Goal: Task Accomplishment & Management: Use online tool/utility

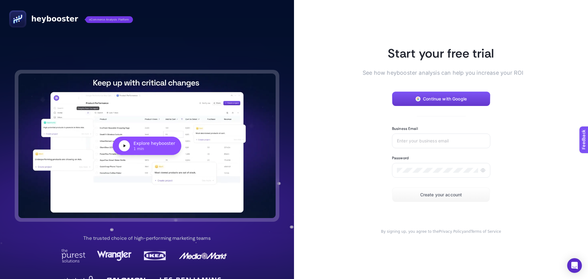
click at [447, 102] on button "Continue with Google" at bounding box center [441, 99] width 98 height 15
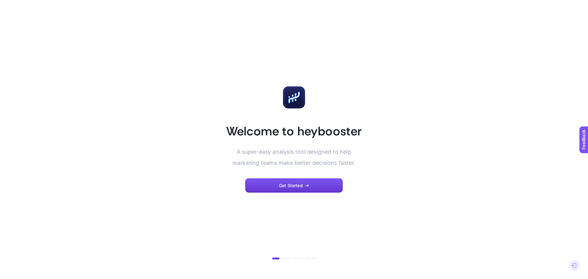
click at [299, 186] on span "Get Started" at bounding box center [291, 185] width 24 height 5
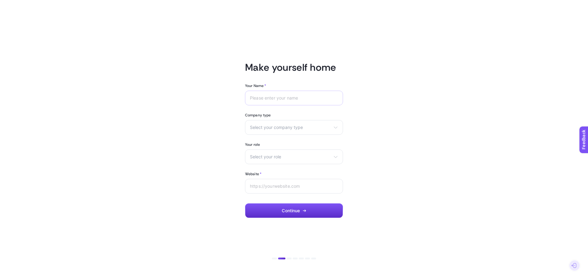
click at [298, 95] on div at bounding box center [294, 98] width 98 height 15
click at [297, 95] on div at bounding box center [294, 98] width 98 height 15
click at [298, 99] on input "Your Name *" at bounding box center [294, 98] width 88 height 5
type input "Mehmet Aykut"
click at [308, 131] on div "Select your company type eCommerce Agency Other" at bounding box center [294, 127] width 98 height 15
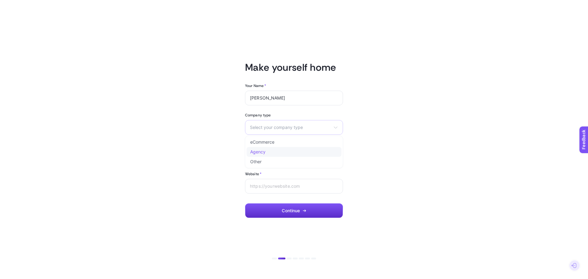
click at [283, 151] on li "Agency" at bounding box center [293, 152] width 95 height 10
click at [273, 156] on span "Select your role" at bounding box center [290, 156] width 81 height 5
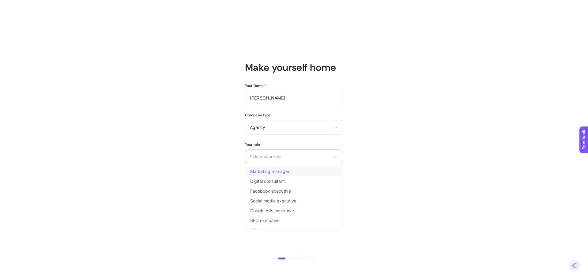
click at [288, 172] on span "Marketing manager" at bounding box center [269, 171] width 39 height 5
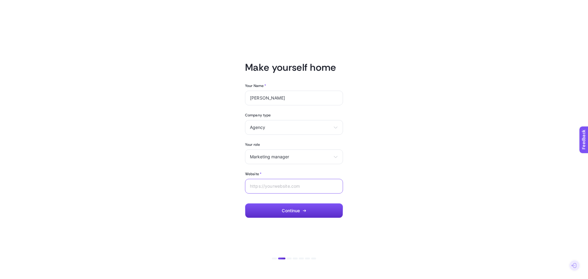
click at [271, 186] on input "Website *" at bounding box center [294, 186] width 88 height 5
paste input "[URL][DOMAIN_NAME]"
type input "[URL][DOMAIN_NAME]"
click at [276, 210] on button "Continue" at bounding box center [294, 210] width 98 height 15
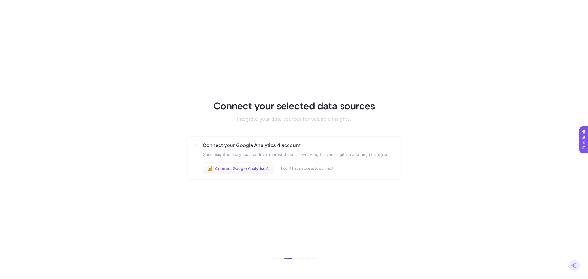
click at [240, 168] on span "Connect Google Analytics 4" at bounding box center [242, 168] width 54 height 5
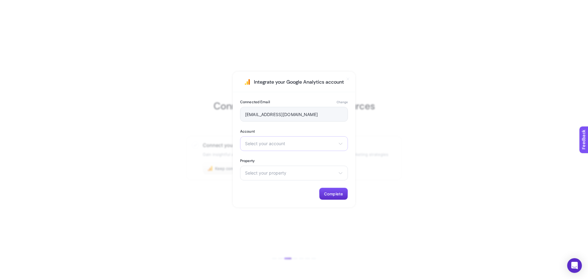
click at [292, 146] on div "Select your account Nero Mobilya Demo Account Teknoloji Fm NM Dijital ModaRitue…" at bounding box center [294, 143] width 108 height 15
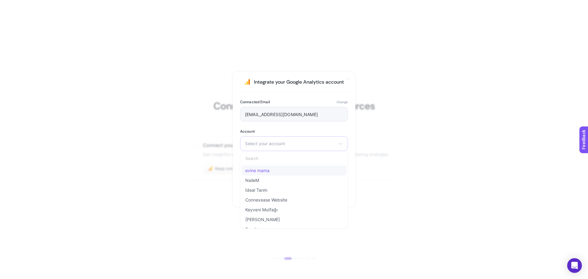
click at [271, 175] on li "evine mama" at bounding box center [294, 180] width 105 height 10
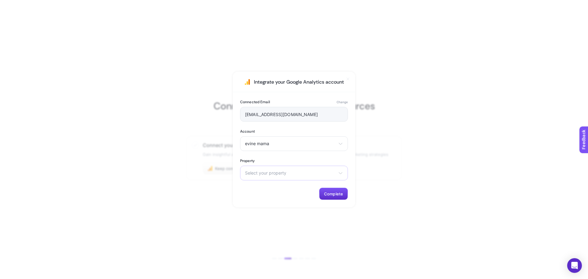
click at [281, 172] on span "Select your property" at bounding box center [290, 173] width 91 height 5
click at [270, 201] on span "evinemama - GA4" at bounding box center [263, 199] width 36 height 5
click at [330, 195] on span "Complete" at bounding box center [333, 193] width 19 height 5
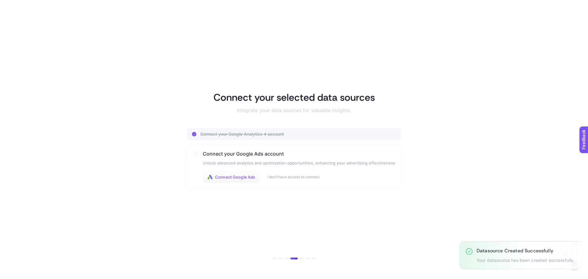
click at [237, 179] on span "Connect Google Ads" at bounding box center [235, 176] width 40 height 5
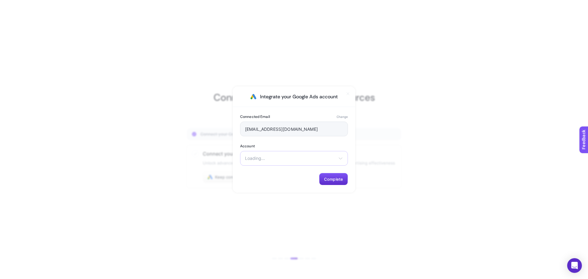
click at [286, 157] on span "Loading..." at bounding box center [290, 158] width 91 height 5
click at [292, 148] on label "Account" at bounding box center [294, 146] width 108 height 5
click at [329, 154] on div "Loading... There are no matching options available." at bounding box center [294, 158] width 108 height 15
click at [317, 158] on span "Loading..." at bounding box center [290, 158] width 91 height 5
click at [289, 132] on div "[EMAIL_ADDRESS][DOMAIN_NAME]" at bounding box center [294, 129] width 108 height 15
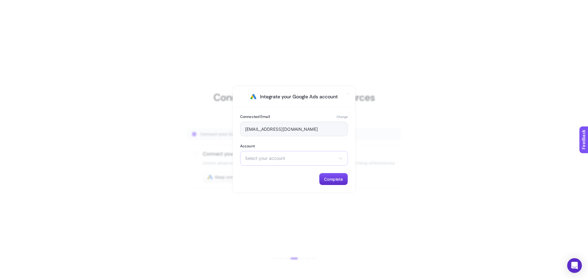
click at [278, 159] on span "Select your account" at bounding box center [290, 158] width 91 height 5
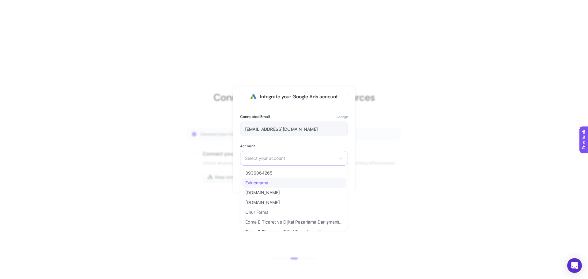
click at [280, 188] on li "Evinemama" at bounding box center [294, 193] width 105 height 10
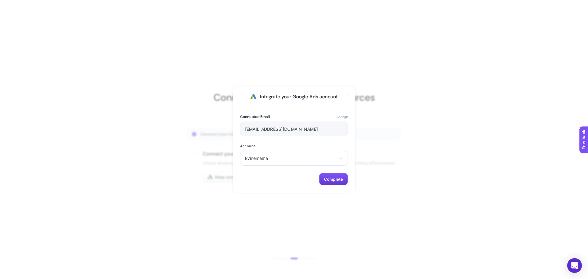
click at [333, 175] on button "Complete" at bounding box center [333, 179] width 29 height 12
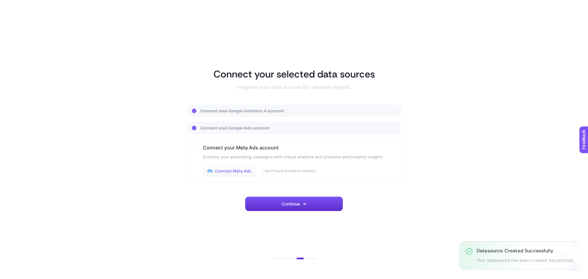
click at [226, 171] on span "Connect Meta Ads" at bounding box center [233, 170] width 36 height 5
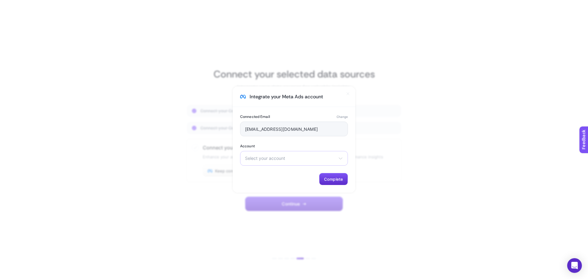
click at [299, 156] on span "Select your account" at bounding box center [290, 158] width 91 height 5
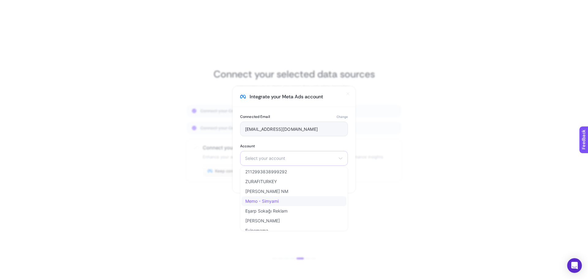
scroll to position [61, 0]
click at [280, 205] on li "Evinemama" at bounding box center [294, 210] width 105 height 10
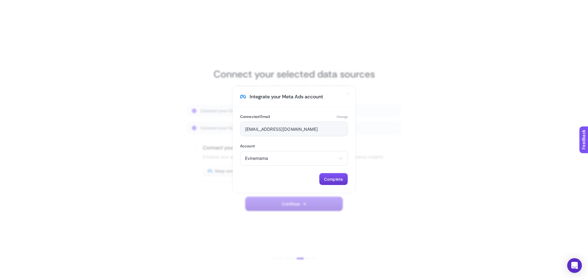
click at [324, 178] on span "Complete" at bounding box center [333, 179] width 19 height 5
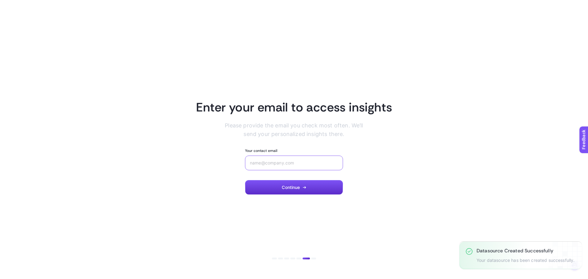
click at [292, 162] on input "Your contact email" at bounding box center [294, 162] width 88 height 5
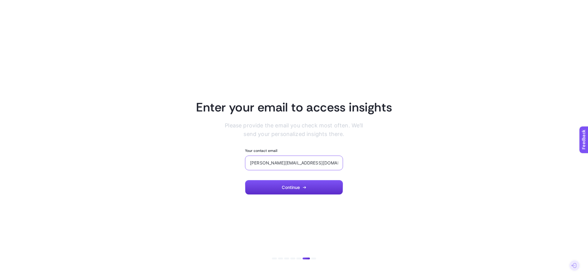
type input "[PERSON_NAME][EMAIL_ADDRESS][DOMAIN_NAME]"
click at [292, 175] on div "Your contact email [PERSON_NAME][EMAIL_ADDRESS][DOMAIN_NAME] Continue" at bounding box center [294, 171] width 98 height 47
click at [289, 186] on span "Continue" at bounding box center [291, 187] width 18 height 5
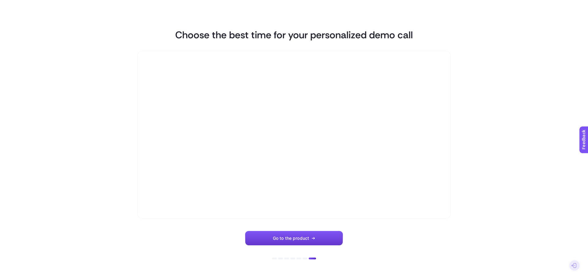
click at [295, 239] on span "Go to the product" at bounding box center [291, 238] width 36 height 5
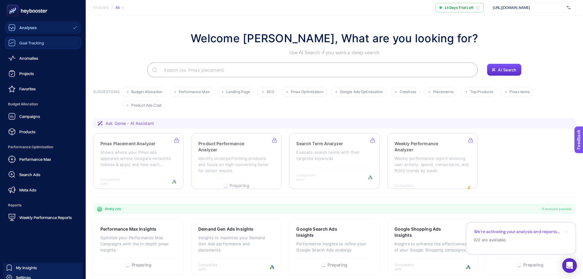
click at [35, 46] on div "Goal Tracking" at bounding box center [26, 42] width 36 height 7
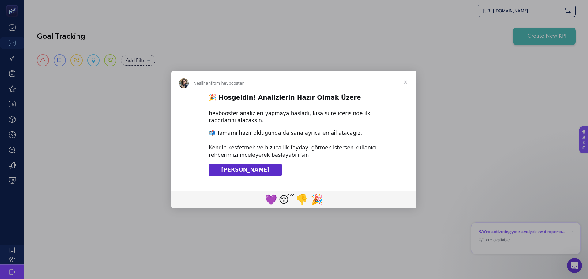
click at [404, 81] on span "Close" at bounding box center [405, 82] width 22 height 22
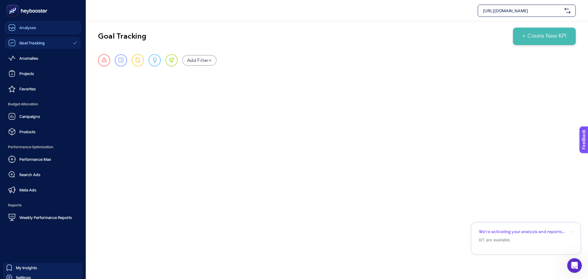
click at [16, 28] on div "Analyses" at bounding box center [22, 27] width 28 height 7
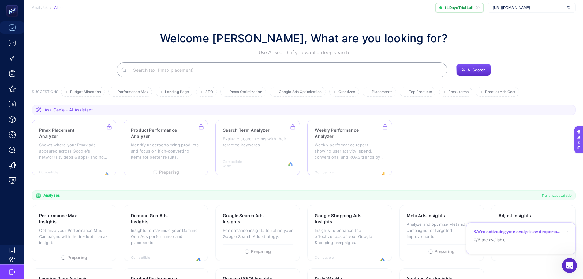
click at [149, 72] on input "Search" at bounding box center [285, 69] width 314 height 17
click at [86, 58] on div "Welcome [PERSON_NAME], What are you looking for? Use AI Search if you want a de…" at bounding box center [304, 53] width 544 height 47
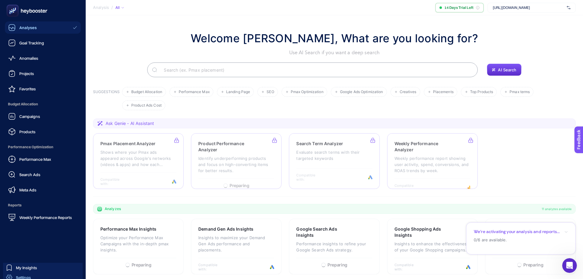
click at [29, 276] on span "Settings" at bounding box center [23, 277] width 15 height 5
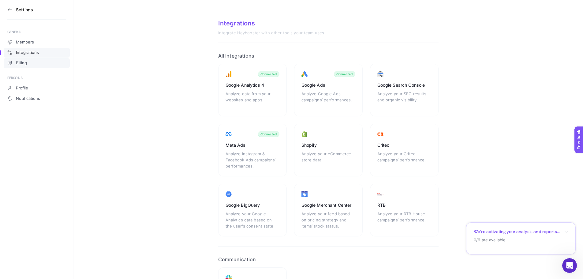
click at [25, 63] on span "Billing" at bounding box center [21, 63] width 11 height 5
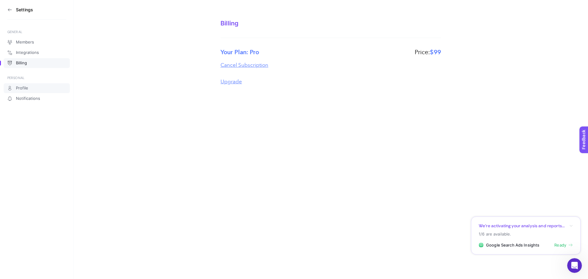
click at [31, 90] on link "Profile" at bounding box center [37, 88] width 66 height 10
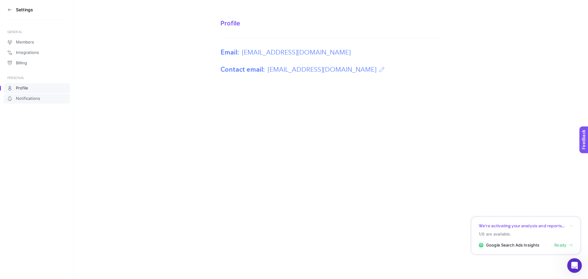
click at [32, 99] on span "Notifications" at bounding box center [28, 98] width 24 height 5
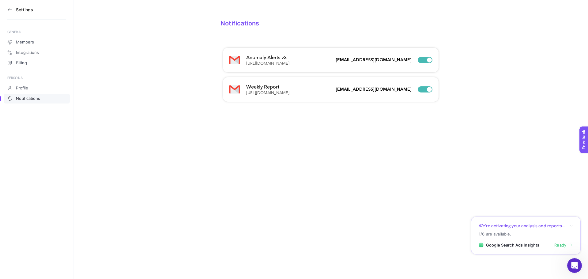
click at [12, 12] on icon at bounding box center [9, 9] width 5 height 5
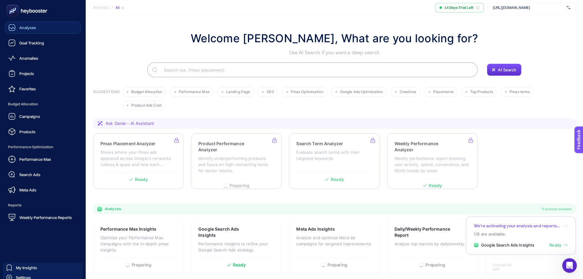
click at [26, 28] on span "Analyses" at bounding box center [27, 27] width 17 height 5
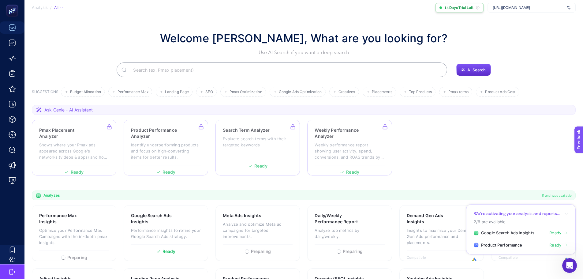
click at [463, 8] on span "14 Days Trial Left" at bounding box center [458, 7] width 29 height 5
drag, startPoint x: 529, startPoint y: 9, endPoint x: 561, endPoint y: 13, distance: 32.7
click at [531, 9] on span "[URL][DOMAIN_NAME]" at bounding box center [529, 7] width 72 height 5
click at [517, 56] on div "Welcome [PERSON_NAME], What are you looking for? Use AI Search if you want a de…" at bounding box center [304, 53] width 544 height 47
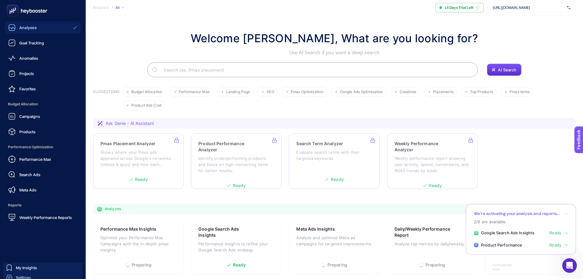
click at [24, 277] on span "Settings" at bounding box center [23, 277] width 15 height 5
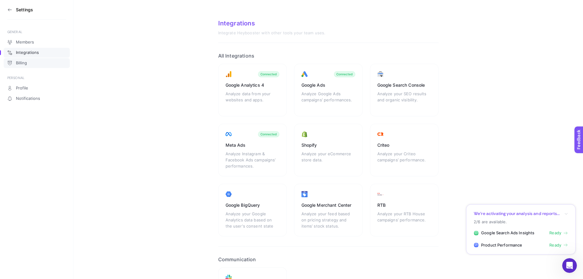
click at [28, 65] on link "Billing" at bounding box center [37, 63] width 66 height 10
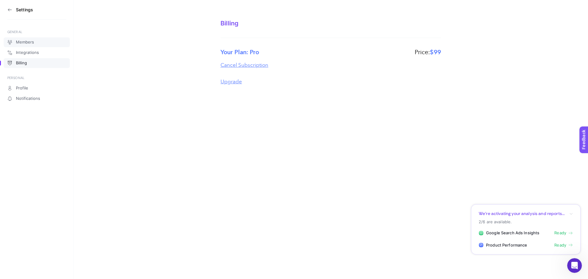
click at [29, 40] on span "Members" at bounding box center [25, 42] width 18 height 5
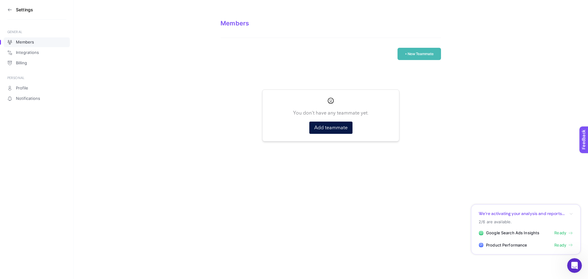
click at [10, 9] on icon at bounding box center [9, 9] width 5 height 5
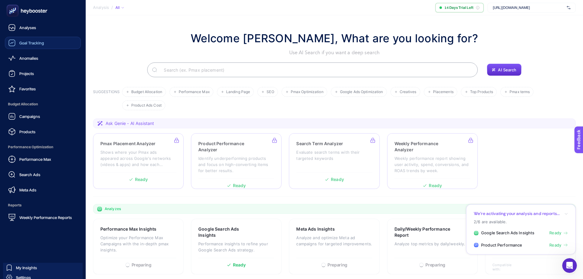
click at [31, 47] on link "Goal Tracking" at bounding box center [43, 43] width 76 height 12
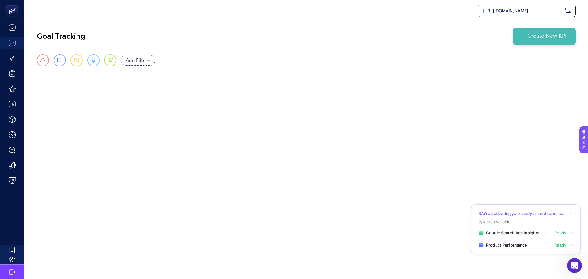
click at [556, 265] on div "[URL][DOMAIN_NAME] Goal Tracking + Create New KPI Urgent Report Warning Opportu…" at bounding box center [294, 139] width 588 height 279
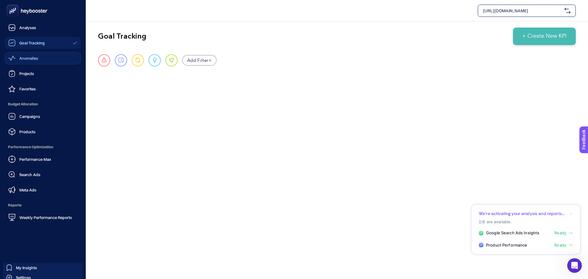
click at [16, 57] on div "Anomalies" at bounding box center [23, 57] width 30 height 7
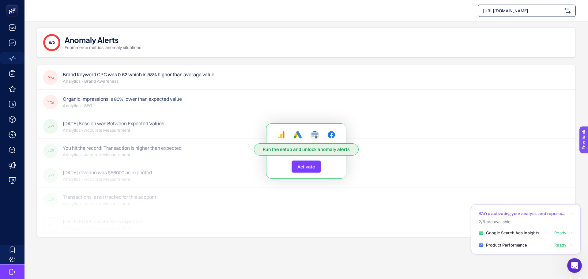
click at [310, 169] on span "Activate" at bounding box center [306, 167] width 18 height 6
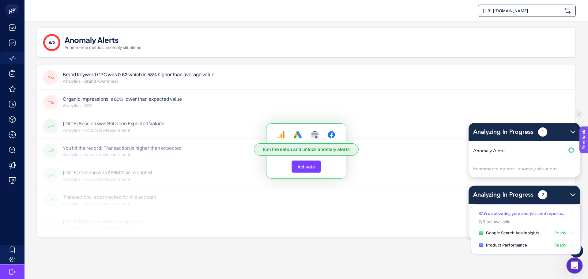
click at [572, 261] on icon "Open Intercom Messenger" at bounding box center [573, 265] width 10 height 10
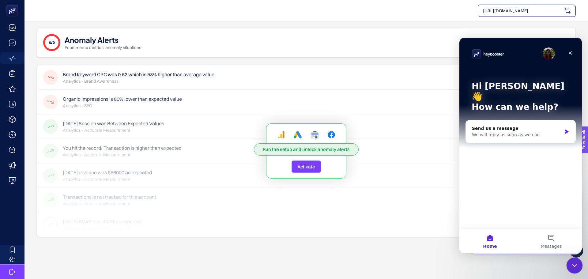
click at [572, 259] on div "Close Intercom Messenger" at bounding box center [573, 264] width 15 height 15
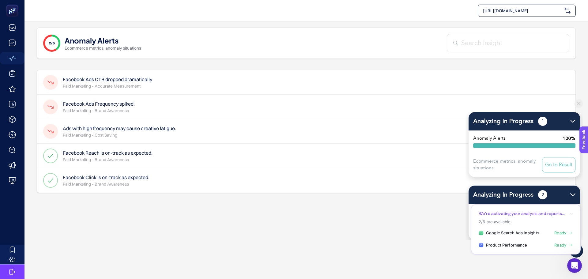
click at [578, 248] on section "We’re activating your analysis and reports... 2/6 are available. Google Search …" at bounding box center [526, 229] width 110 height 50
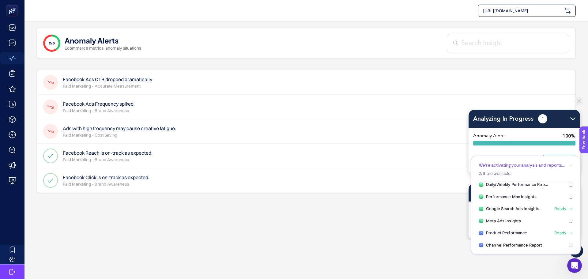
click at [246, 199] on section "2/5 Anomaly Alerts Ecommerce metrics' anomaly situations Facebook Ads CTR dropp…" at bounding box center [305, 149] width 563 height 257
click at [118, 82] on h4 "Facebook Ads CTR dropped dramatically" at bounding box center [107, 79] width 89 height 7
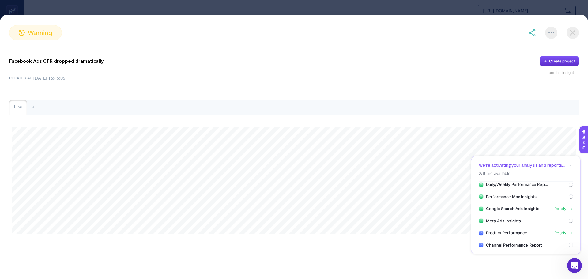
click at [557, 268] on div "Facebook Ads CTR dropped dramatically Create project from this insight UPDATED …" at bounding box center [294, 163] width 588 height 232
click at [576, 265] on icon "Open Intercom Messenger" at bounding box center [573, 265] width 10 height 10
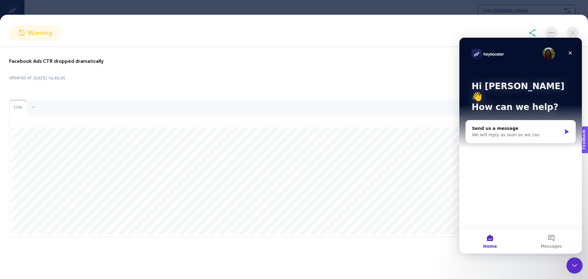
click at [576, 265] on icon "Close Intercom Messenger" at bounding box center [573, 264] width 7 height 7
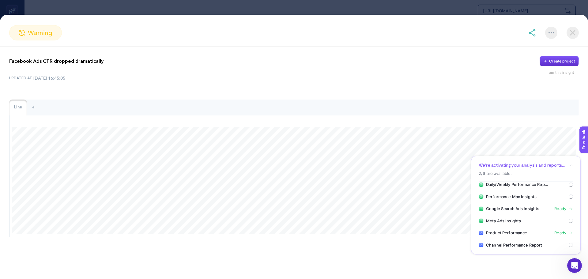
click at [572, 165] on icon "button" at bounding box center [571, 165] width 4 height 4
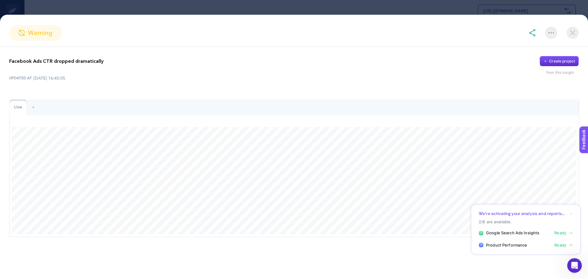
click at [572, 215] on icon "button" at bounding box center [571, 214] width 4 height 4
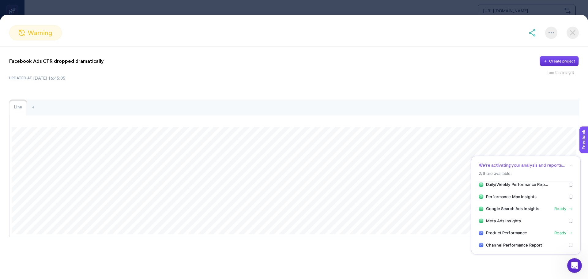
click at [569, 166] on icon "button" at bounding box center [571, 165] width 4 height 4
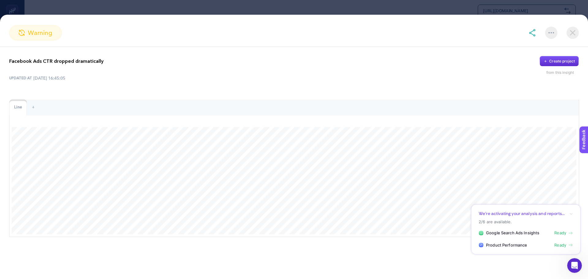
click at [466, 273] on div "Facebook Ads CTR dropped dramatically Create project from this insight UPDATED …" at bounding box center [294, 163] width 588 height 232
click at [572, 31] on img at bounding box center [572, 33] width 12 height 12
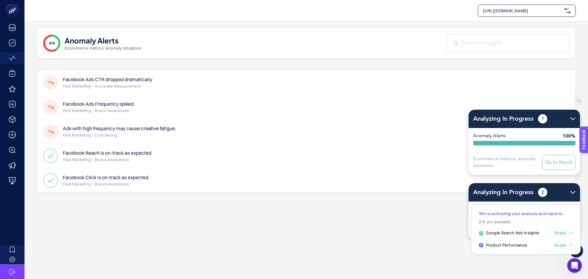
click at [571, 193] on img at bounding box center [572, 192] width 5 height 3
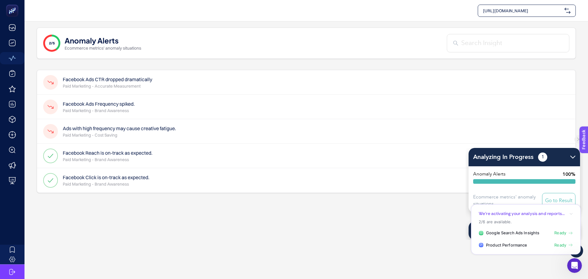
click at [572, 156] on img at bounding box center [572, 157] width 5 height 3
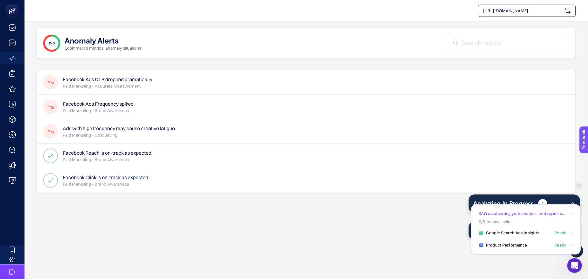
click at [571, 213] on icon "button" at bounding box center [571, 214] width 4 height 4
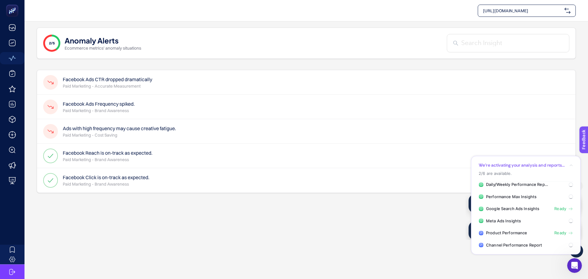
click at [571, 166] on icon "button" at bounding box center [571, 165] width 4 height 4
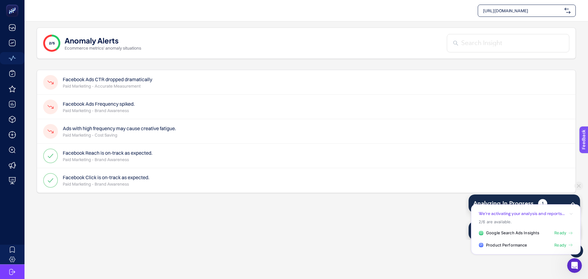
click at [383, 233] on section "2/5 Anomaly Alerts Ecommerce metrics' anomaly situations Facebook Ads CTR dropp…" at bounding box center [305, 149] width 563 height 257
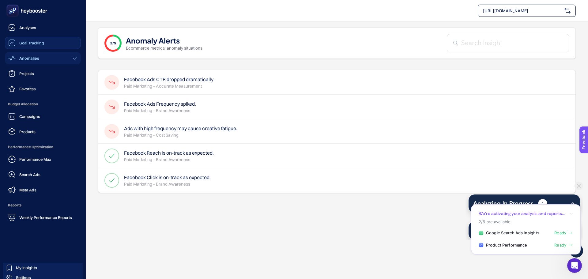
click at [22, 43] on span "Goal Tracking" at bounding box center [31, 42] width 25 height 5
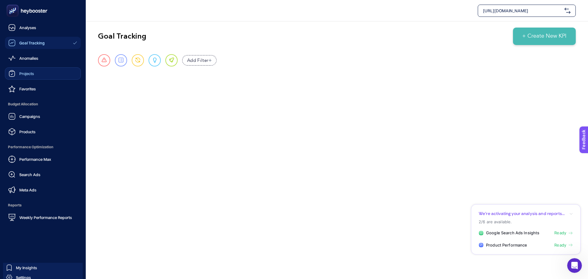
click at [17, 73] on div "Projects" at bounding box center [21, 73] width 26 height 7
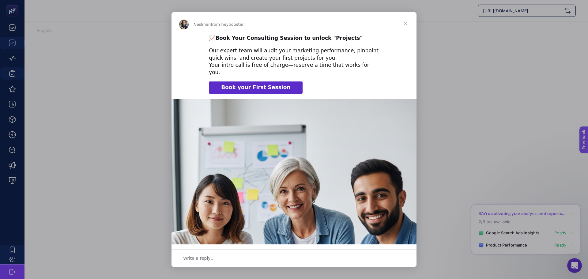
click at [406, 24] on span "Close" at bounding box center [405, 23] width 22 height 22
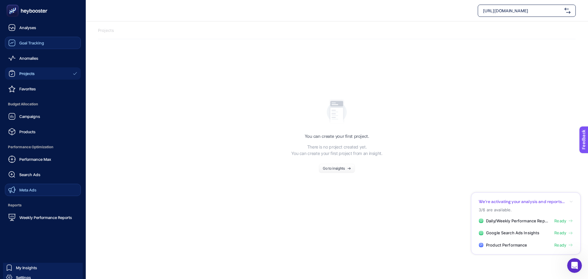
click at [41, 186] on link "Meta Ads" at bounding box center [43, 190] width 76 height 12
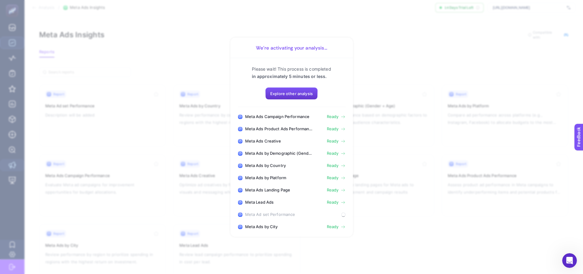
click at [302, 96] on span "Explore other analysis" at bounding box center [291, 93] width 43 height 5
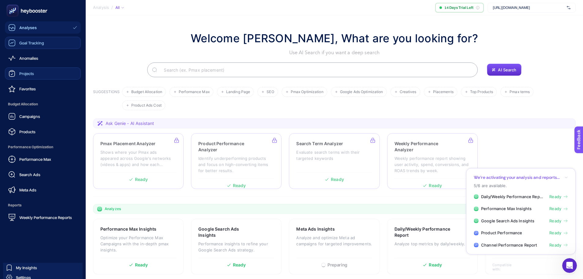
click at [22, 72] on span "Projects" at bounding box center [26, 73] width 15 height 5
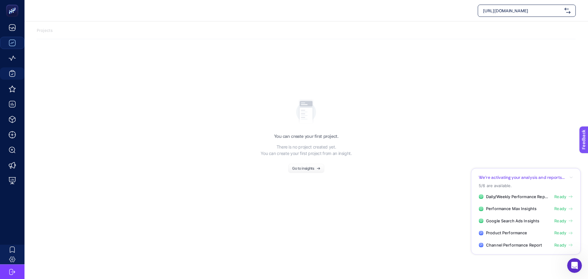
click at [298, 170] on div "Go to insights" at bounding box center [303, 169] width 22 height 4
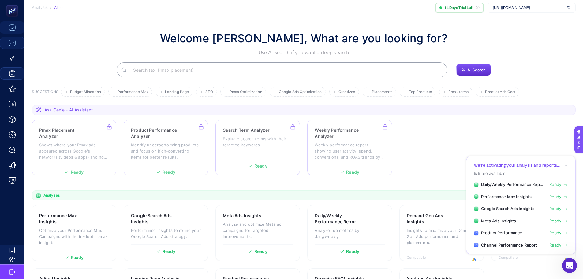
drag, startPoint x: 531, startPoint y: 10, endPoint x: 562, endPoint y: 10, distance: 30.9
click at [522, 10] on div "[URL][DOMAIN_NAME]" at bounding box center [532, 8] width 88 height 10
click at [570, 8] on img at bounding box center [569, 8] width 4 height 6
click at [492, 56] on div "Welcome [PERSON_NAME], What are you looking for? Use AI Search if you want a de…" at bounding box center [304, 53] width 544 height 47
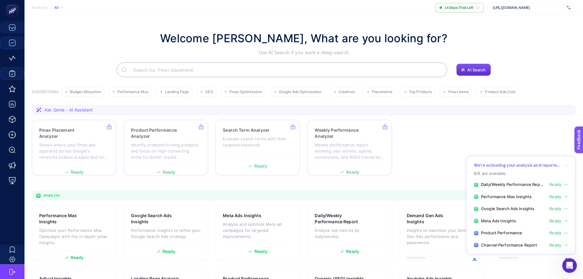
drag, startPoint x: 539, startPoint y: 8, endPoint x: 493, endPoint y: 12, distance: 46.3
click at [493, 9] on span "[URL][DOMAIN_NAME]" at bounding box center [529, 7] width 72 height 5
click at [442, 20] on section "Welcome [PERSON_NAME], What are you looking for? Use AI Search if you want a de…" at bounding box center [303, 173] width 559 height 316
click at [466, 7] on span "14 Days Trial Left" at bounding box center [458, 7] width 29 height 5
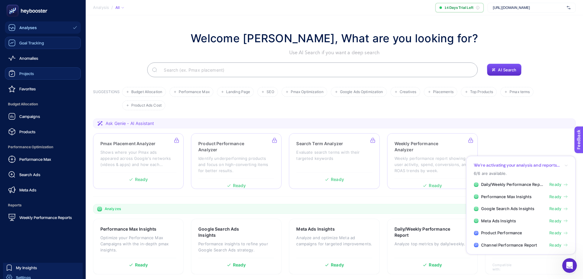
click at [14, 276] on div "Settings" at bounding box center [18, 277] width 25 height 6
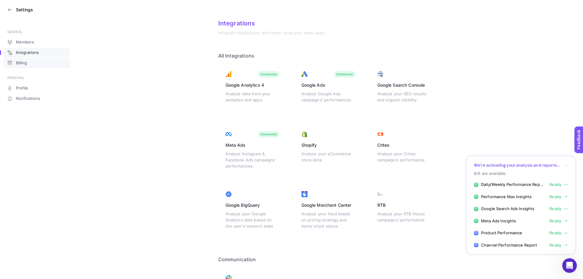
click at [25, 65] on span "Billing" at bounding box center [21, 63] width 11 height 5
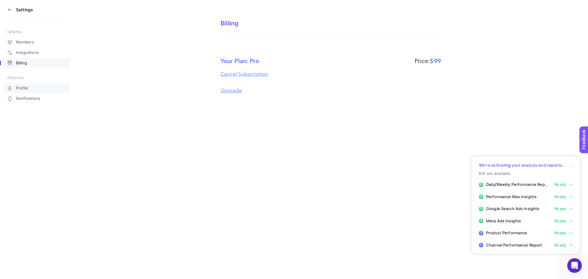
click at [21, 88] on span "Profile" at bounding box center [22, 88] width 12 height 5
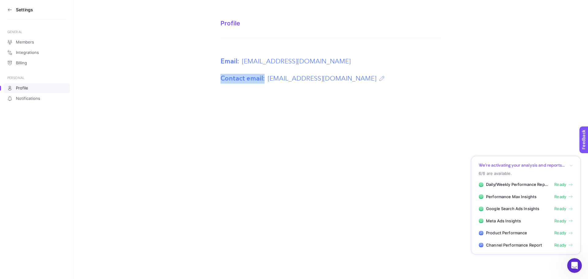
drag, startPoint x: 222, startPoint y: 77, endPoint x: 389, endPoint y: 86, distance: 167.1
click at [389, 86] on div "Settings GENERAL Members Integrations Billing PERSONAL Profile Notifications Pr…" at bounding box center [294, 139] width 588 height 279
click at [318, 138] on div "Settings GENERAL Members Integrations Billing PERSONAL Profile Notifications Pr…" at bounding box center [294, 139] width 588 height 279
drag, startPoint x: 216, startPoint y: 59, endPoint x: 340, endPoint y: 57, distance: 124.0
click at [351, 53] on section "Profile Email: [EMAIL_ADDRESS][DOMAIN_NAME] Contact email: [EMAIL_ADDRESS][DOMA…" at bounding box center [330, 41] width 514 height 83
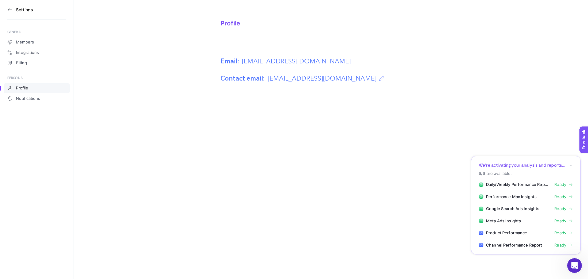
drag, startPoint x: 313, startPoint y: 119, endPoint x: 147, endPoint y: 56, distance: 177.7
click at [311, 119] on div "Settings GENERAL Members Integrations Billing PERSONAL Profile Notifications Pr…" at bounding box center [294, 139] width 588 height 279
click at [7, 9] on aside "Settings GENERAL Members Integrations Billing PERSONAL Profile Notifications" at bounding box center [36, 139] width 73 height 279
click at [9, 10] on icon at bounding box center [9, 10] width 3 height 0
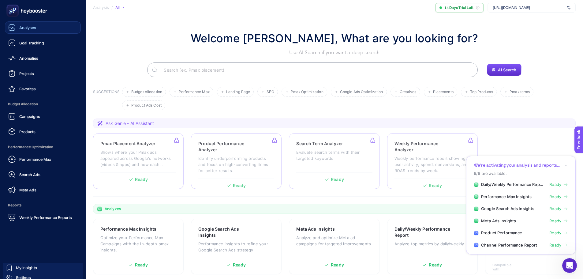
click at [31, 29] on span "Analyses" at bounding box center [27, 27] width 17 height 5
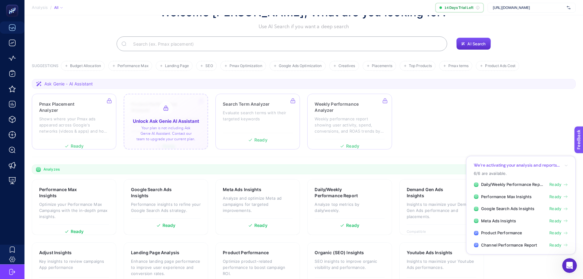
scroll to position [52, 0]
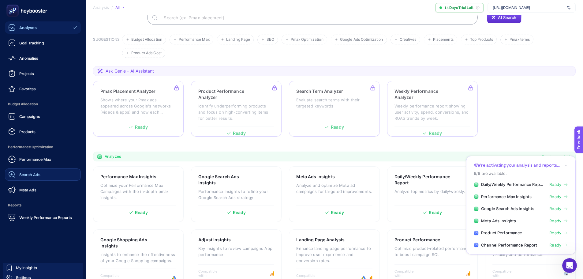
click at [34, 173] on span "Search Ads" at bounding box center [29, 174] width 21 height 5
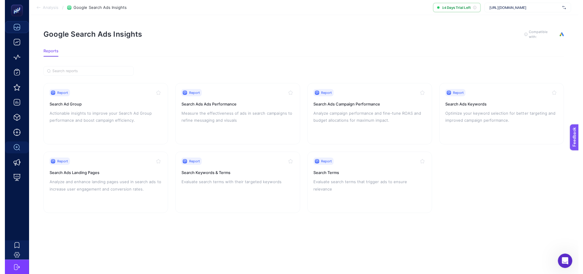
scroll to position [5, 0]
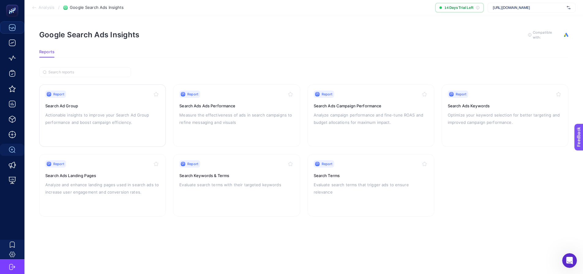
click at [112, 115] on p "Actionable insights to improve your Search Ad Group performance and boost campa…" at bounding box center [102, 118] width 114 height 15
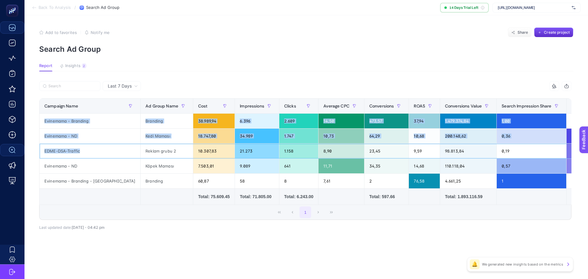
drag, startPoint x: 85, startPoint y: 149, endPoint x: 36, endPoint y: 148, distance: 49.0
click at [36, 148] on div "Last 7 Days 10 items selected Campaign Name Ad Group Name Cost Impressions Clic…" at bounding box center [305, 168] width 542 height 175
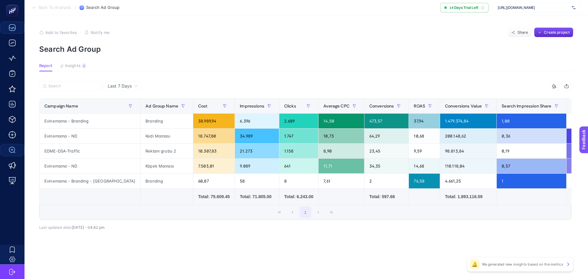
click at [165, 252] on div "Last 7 Days 10 items selected Campaign Name Ad Group Name Cost Impressions Clic…" at bounding box center [305, 168] width 542 height 175
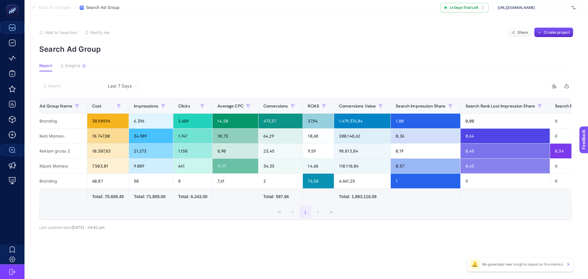
scroll to position [0, 174]
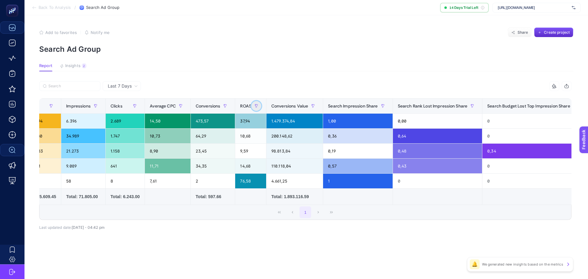
click at [254, 106] on icon "button" at bounding box center [256, 106] width 4 height 4
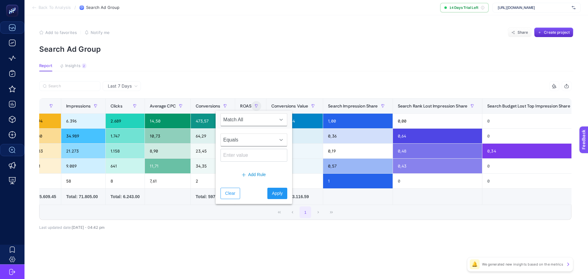
click at [258, 138] on span "Equals" at bounding box center [248, 140] width 54 height 12
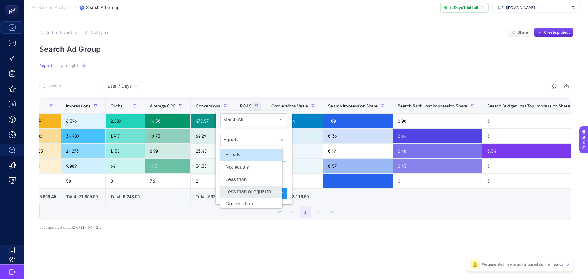
scroll to position [17, 0]
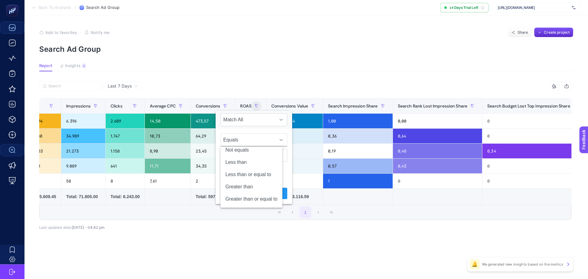
click at [235, 219] on div "1" at bounding box center [304, 212] width 531 height 15
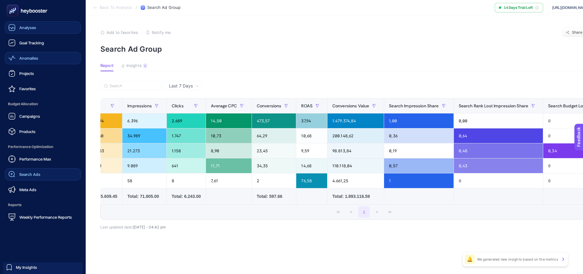
click at [26, 58] on span "Anomalies" at bounding box center [28, 58] width 19 height 5
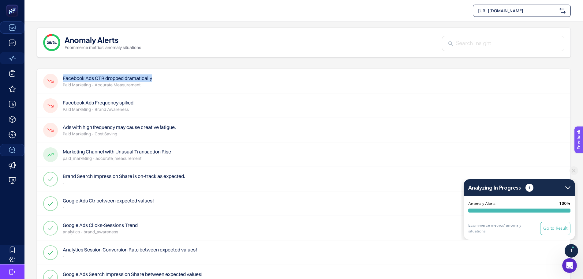
drag, startPoint x: 166, startPoint y: 79, endPoint x: 64, endPoint y: 80, distance: 102.2
click at [64, 93] on div "Facebook Ads CTR dropped dramatically Paid Marketing - Accurate Measurement" at bounding box center [304, 105] width 534 height 24
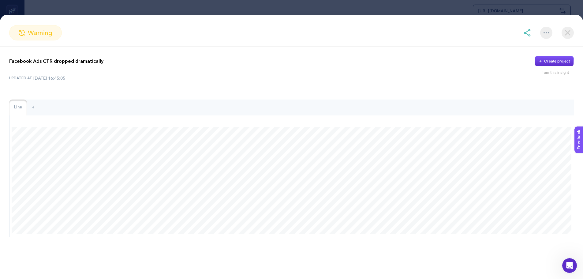
click at [83, 79] on div "UPDATED AT [DATE] 16:45:05" at bounding box center [291, 78] width 565 height 6
drag, startPoint x: 103, startPoint y: 59, endPoint x: 8, endPoint y: 61, distance: 95.5
click at [8, 61] on div "Facebook Ads CTR dropped dramatically Create project from this insight UPDATED …" at bounding box center [291, 146] width 583 height 199
click at [4, 49] on div at bounding box center [4, 49] width 0 height 0
click at [330, 73] on div "Facebook Ads CTR dropped dramatically Create project from this insight" at bounding box center [291, 65] width 565 height 19
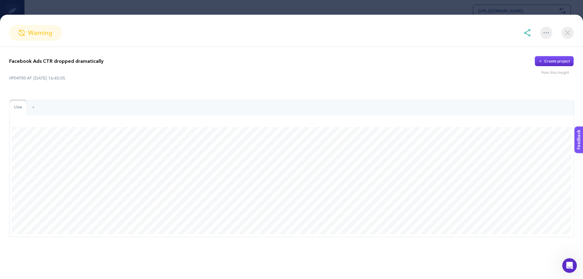
click at [567, 31] on img at bounding box center [568, 33] width 12 height 12
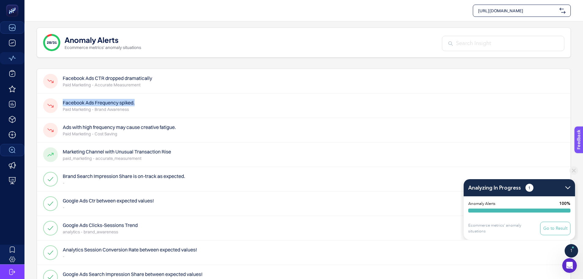
drag, startPoint x: 146, startPoint y: 104, endPoint x: 62, endPoint y: 102, distance: 84.2
click at [62, 118] on div "Facebook Ads Frequency spiked. Paid Marketing - Brand Awareness" at bounding box center [304, 130] width 534 height 24
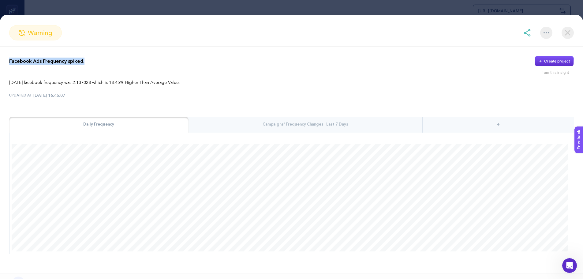
drag, startPoint x: 90, startPoint y: 63, endPoint x: 6, endPoint y: 61, distance: 84.5
click at [6, 61] on div "Facebook Ads Frequency spiked. Create project from this insight [DATE] facebook…" at bounding box center [291, 155] width 583 height 216
click at [2, 49] on div at bounding box center [2, 49] width 0 height 0
click at [186, 65] on div "Facebook Ads Frequency spiked. Create project" at bounding box center [291, 61] width 565 height 10
click at [568, 32] on img at bounding box center [568, 33] width 12 height 12
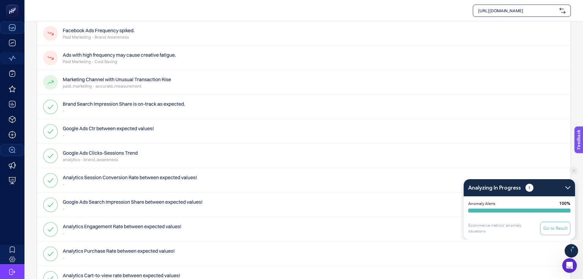
scroll to position [61, 0]
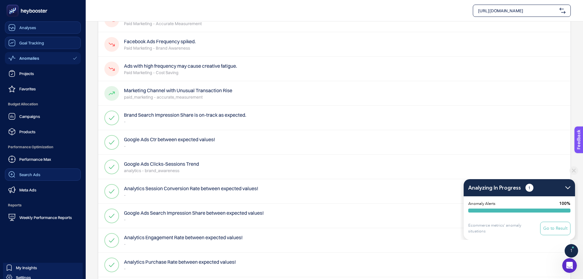
click at [25, 42] on span "Goal Tracking" at bounding box center [31, 42] width 25 height 5
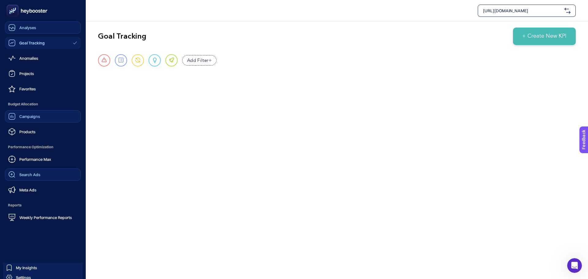
click at [29, 114] on span "Campaigns" at bounding box center [29, 116] width 21 height 5
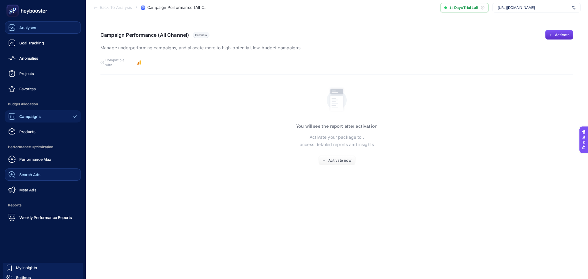
drag, startPoint x: 30, startPoint y: 42, endPoint x: 47, endPoint y: 49, distance: 17.9
click at [30, 42] on span "Goal Tracking" at bounding box center [31, 42] width 25 height 5
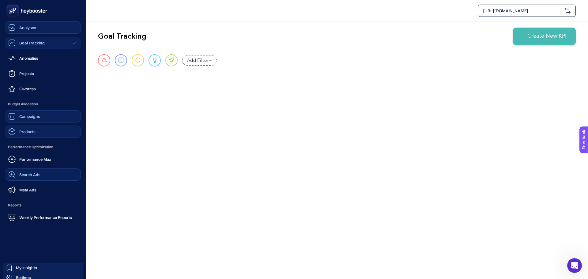
click at [30, 132] on span "Products" at bounding box center [27, 131] width 16 height 5
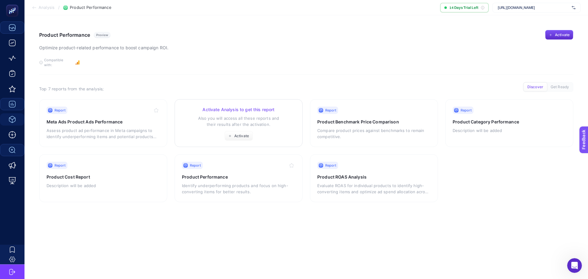
click at [204, 122] on p "Also you will access all these reports and their results after the activation." at bounding box center [238, 121] width 113 height 12
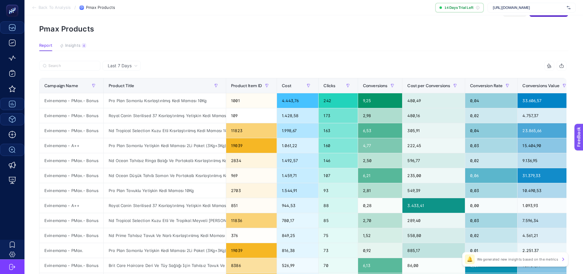
scroll to position [61, 0]
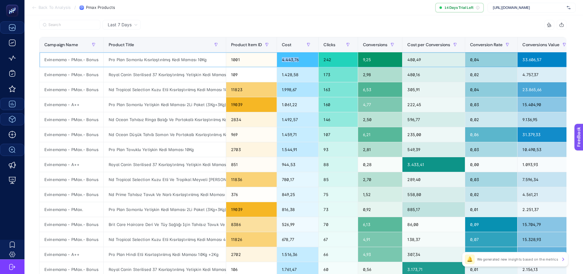
drag, startPoint x: 296, startPoint y: 59, endPoint x: 282, endPoint y: 58, distance: 13.5
click at [282, 58] on div "4.443,76" at bounding box center [297, 59] width 41 height 15
click at [267, 20] on div at bounding box center [171, 26] width 264 height 13
drag, startPoint x: 301, startPoint y: 73, endPoint x: 281, endPoint y: 75, distance: 19.9
click at [281, 75] on div "1.428,58" at bounding box center [297, 74] width 41 height 15
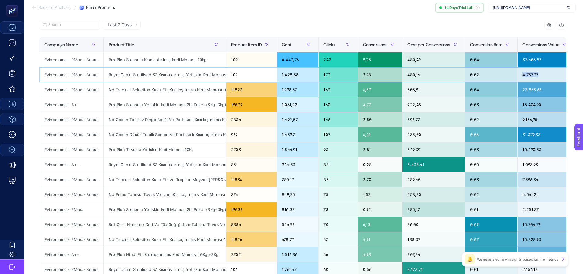
drag, startPoint x: 536, startPoint y: 72, endPoint x: 504, endPoint y: 71, distance: 32.5
click at [504, 127] on tr "Evinemama - PMax.- Bonus Royal Canin Sterilised 37 Kısırlaştırılmış Yetişkin Ke…" at bounding box center [332, 134] width 586 height 15
drag, startPoint x: 469, startPoint y: 75, endPoint x: 462, endPoint y: 75, distance: 7.3
click at [465, 75] on div "0,02" at bounding box center [491, 74] width 52 height 15
drag, startPoint x: 416, startPoint y: 77, endPoint x: 401, endPoint y: 77, distance: 14.7
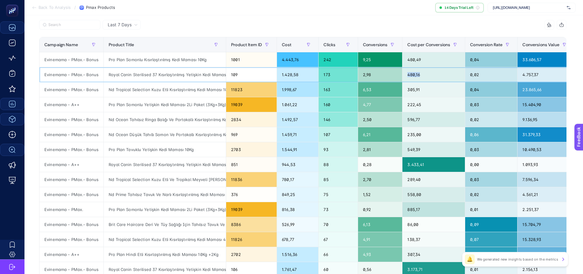
click at [403, 77] on div "480,16" at bounding box center [434, 74] width 62 height 15
drag, startPoint x: 371, startPoint y: 76, endPoint x: 362, endPoint y: 76, distance: 8.6
click at [362, 76] on div "2,98" at bounding box center [380, 74] width 44 height 15
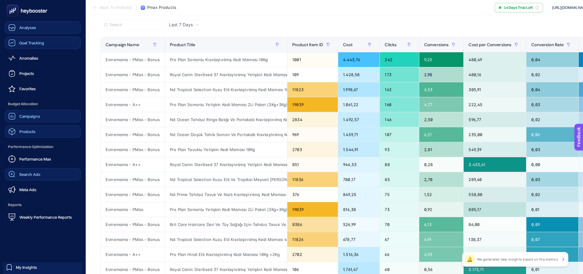
click at [26, 39] on div "Goal Tracking" at bounding box center [26, 42] width 36 height 7
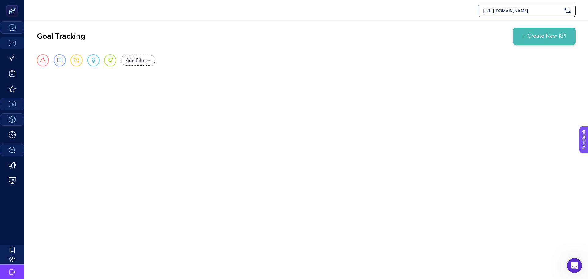
click at [538, 39] on span "+ Create New KPI" at bounding box center [544, 36] width 44 height 8
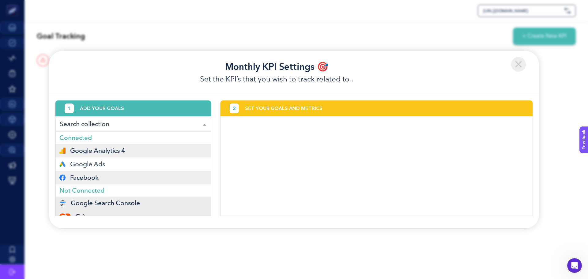
click at [97, 176] on span "Facebook" at bounding box center [84, 177] width 28 height 5
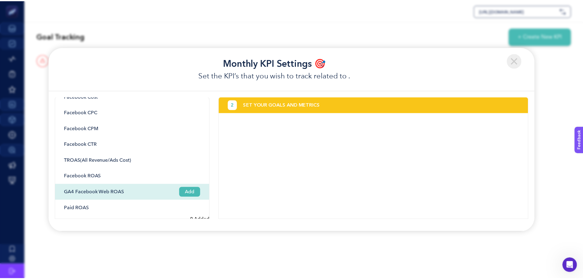
scroll to position [107, 0]
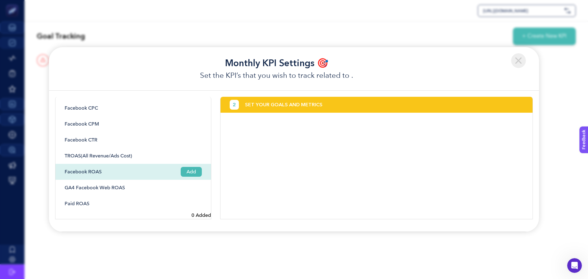
click at [194, 172] on span "Add" at bounding box center [191, 172] width 21 height 10
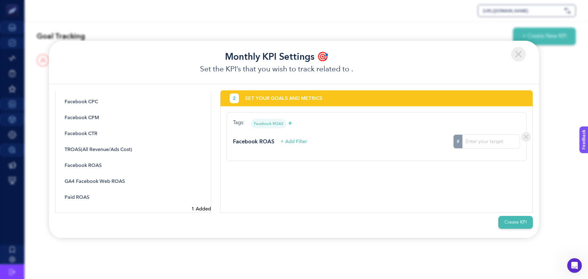
click at [489, 141] on input "#" at bounding box center [490, 141] width 57 height 13
click at [517, 222] on button "Create KPI" at bounding box center [515, 222] width 35 height 13
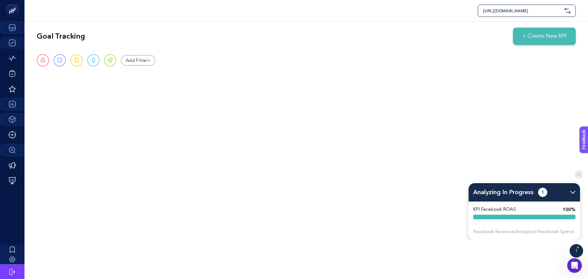
click at [574, 190] on div "Analyzing In Progress 1" at bounding box center [523, 192] width 111 height 18
click at [573, 194] on div "Analyzing In Progress 1" at bounding box center [523, 192] width 111 height 18
click at [572, 192] on img at bounding box center [572, 192] width 5 height 3
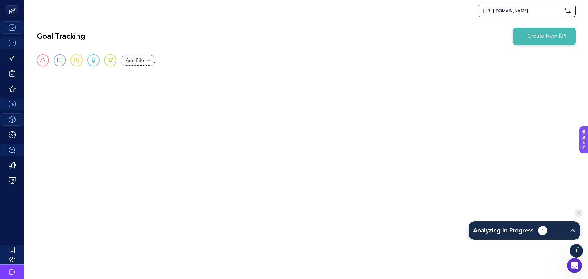
click at [533, 232] on span "Analyzing In Progress" at bounding box center [503, 230] width 60 height 9
click at [571, 230] on img at bounding box center [572, 230] width 5 height 3
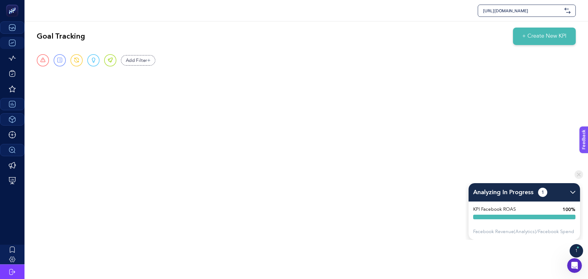
click at [507, 214] on div "KPI Facebook ROAS 100%" at bounding box center [523, 212] width 111 height 22
click at [501, 228] on div "Facebook Revenue(Analytics)/Facebook Spend" at bounding box center [523, 232] width 111 height 16
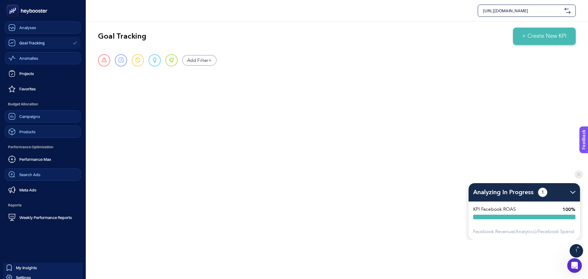
click at [18, 59] on div "Anomalies" at bounding box center [23, 57] width 30 height 7
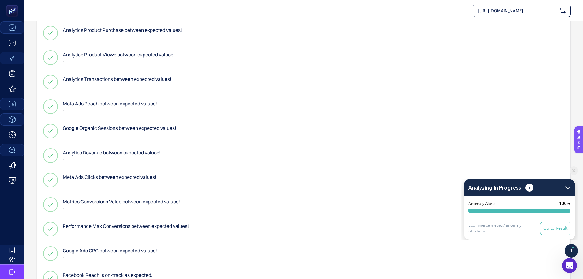
scroll to position [559, 0]
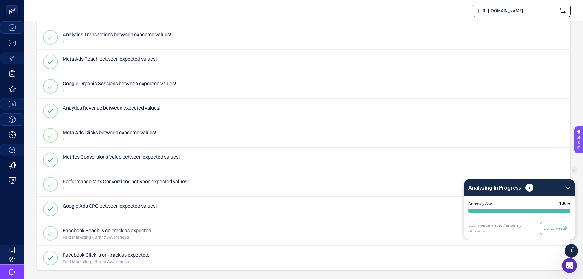
click at [155, 58] on h4 "Meta Ads Reach between expected values!" at bounding box center [110, 58] width 94 height 7
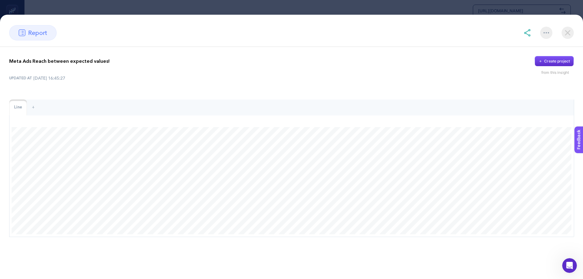
click at [571, 33] on img at bounding box center [568, 33] width 12 height 12
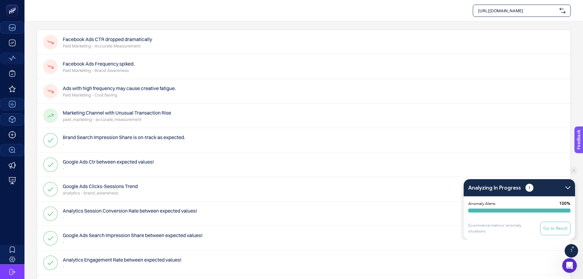
scroll to position [0, 0]
